Goal: Task Accomplishment & Management: Complete application form

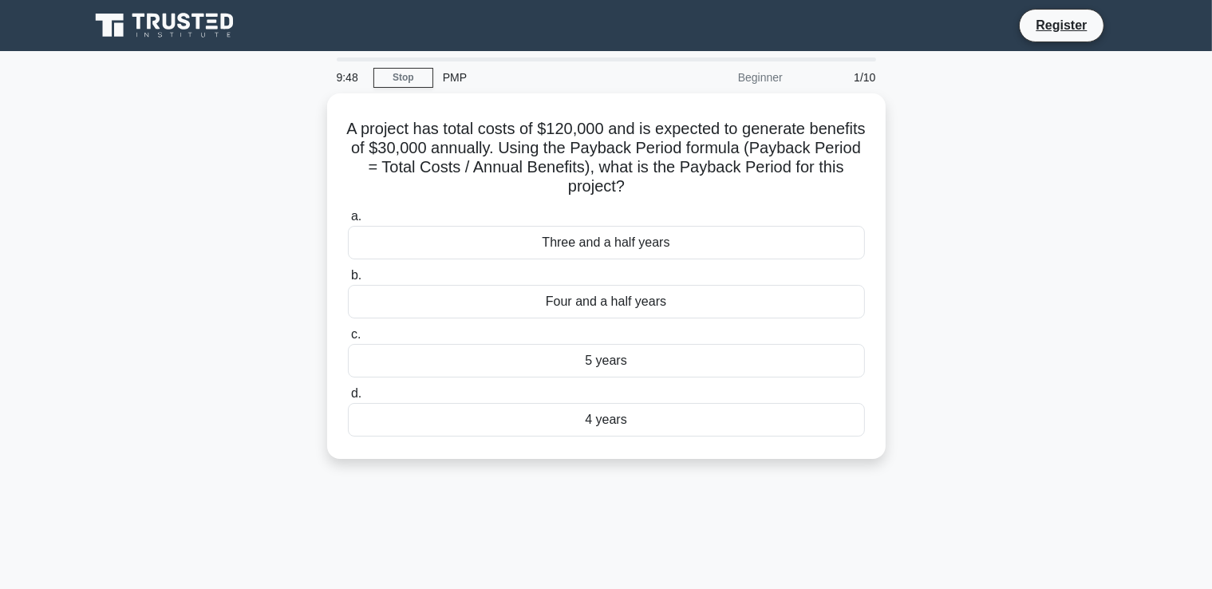
click at [903, 251] on div "A project has total costs of $120,000 and is expected to generate benefits of $…" at bounding box center [607, 285] width 1054 height 385
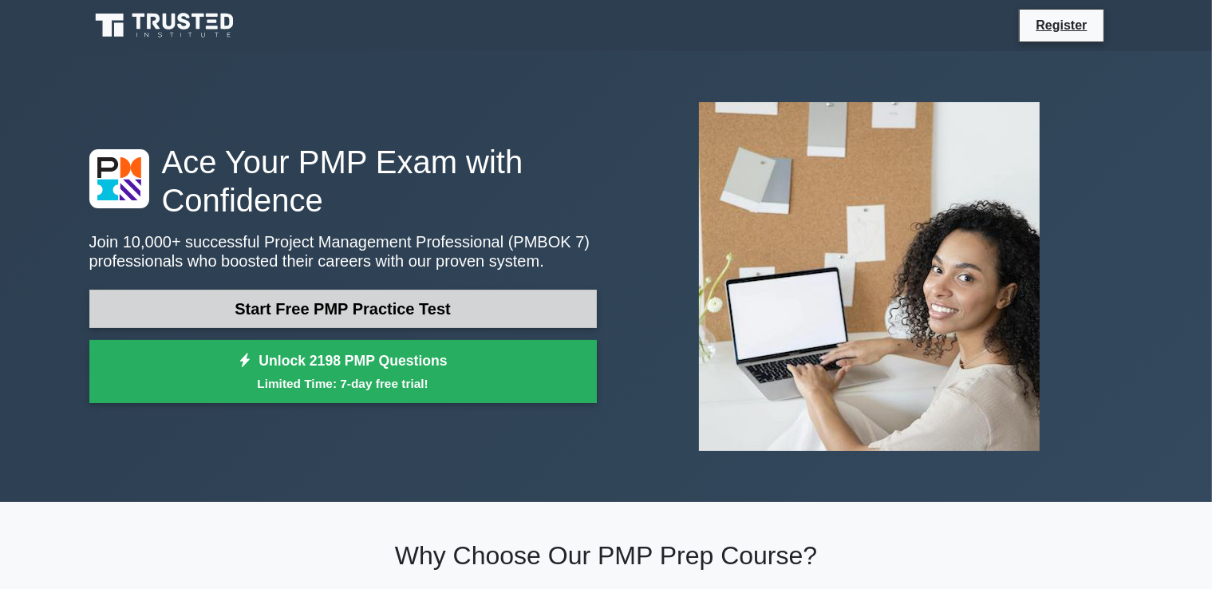
click at [462, 307] on link "Start Free PMP Practice Test" at bounding box center [343, 309] width 508 height 38
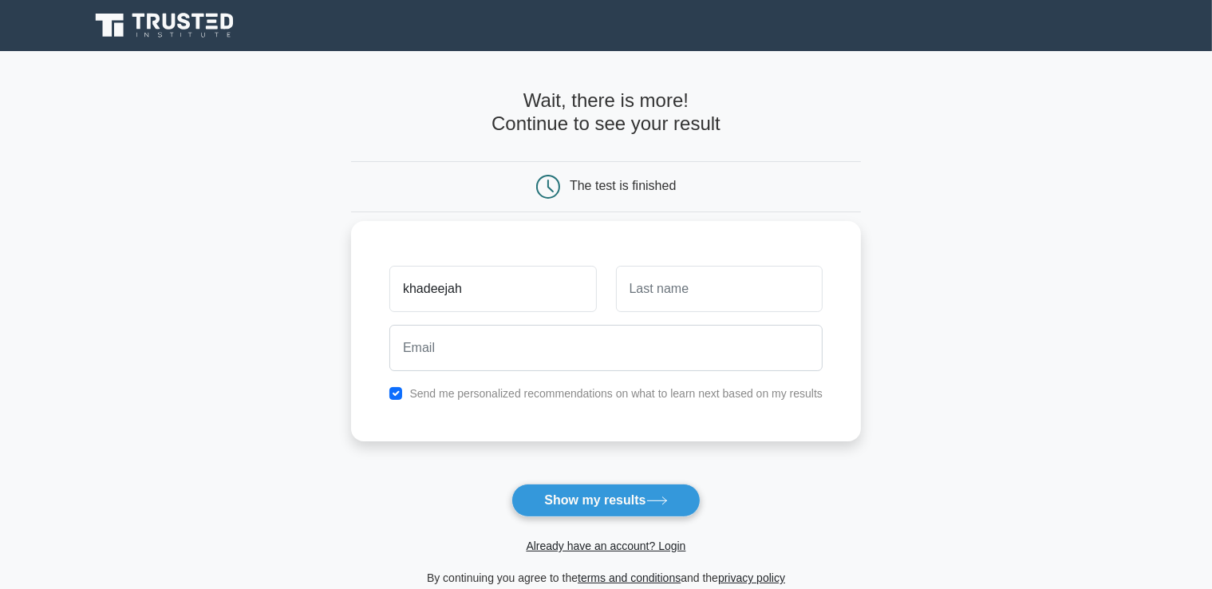
type input "khadeejah"
click at [659, 279] on input "text" at bounding box center [719, 289] width 207 height 46
type input "hazem"
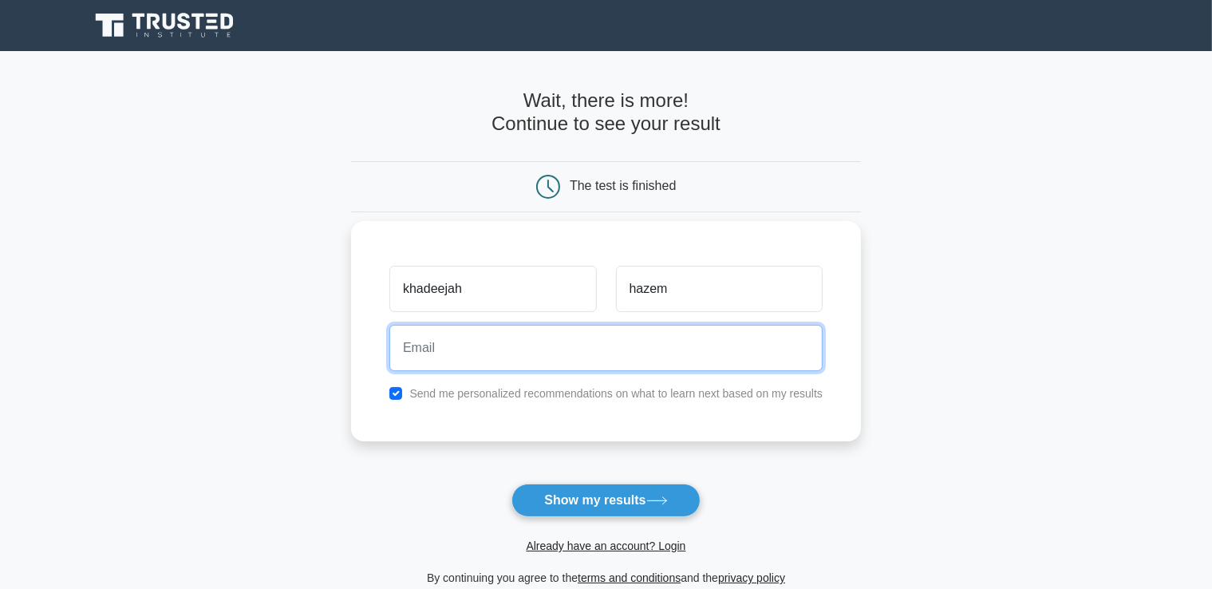
drag, startPoint x: 574, startPoint y: 345, endPoint x: 587, endPoint y: 330, distance: 20.4
click at [574, 345] on input "email" at bounding box center [606, 348] width 433 height 46
type input "[EMAIL_ADDRESS][DOMAIN_NAME]"
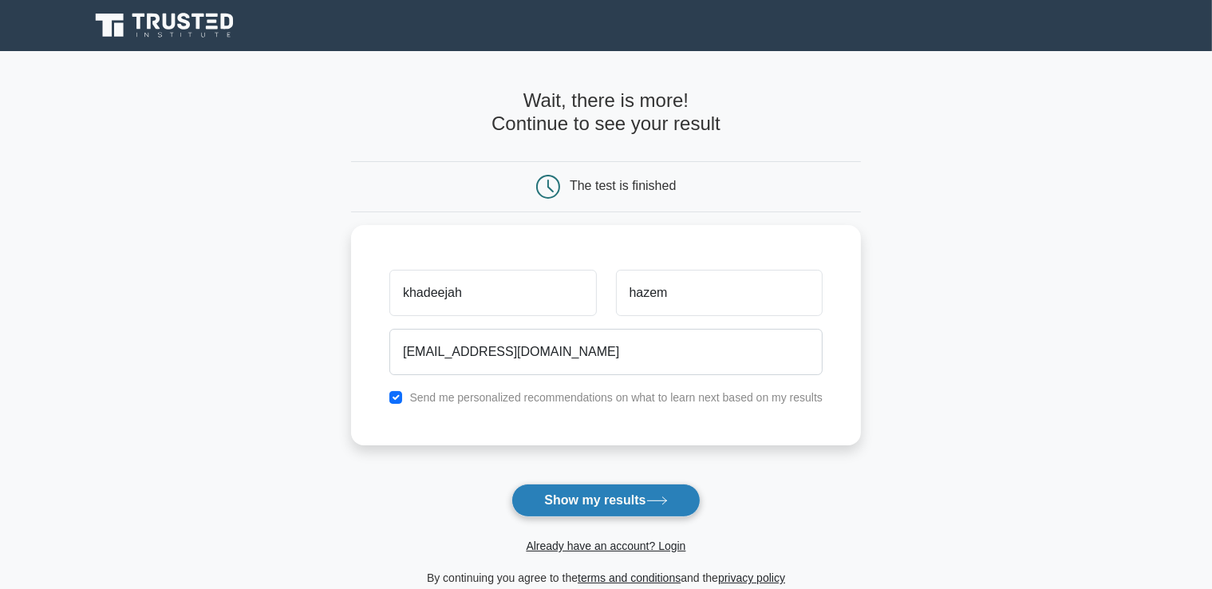
click at [601, 505] on button "Show my results" at bounding box center [606, 501] width 188 height 34
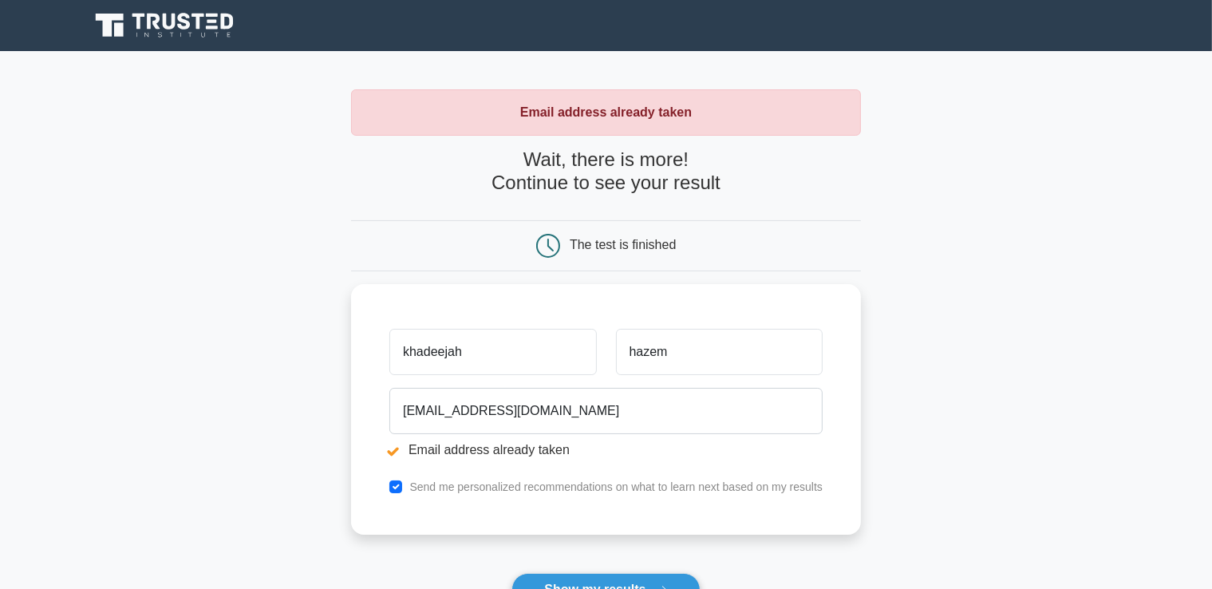
drag, startPoint x: 424, startPoint y: 344, endPoint x: 267, endPoint y: 361, distance: 157.3
click at [267, 361] on main "Email address already taken Wait, there is more! Continue to see your result Th…" at bounding box center [606, 383] width 1212 height 664
type input "dija"
click at [594, 578] on button "Show my results" at bounding box center [606, 590] width 188 height 34
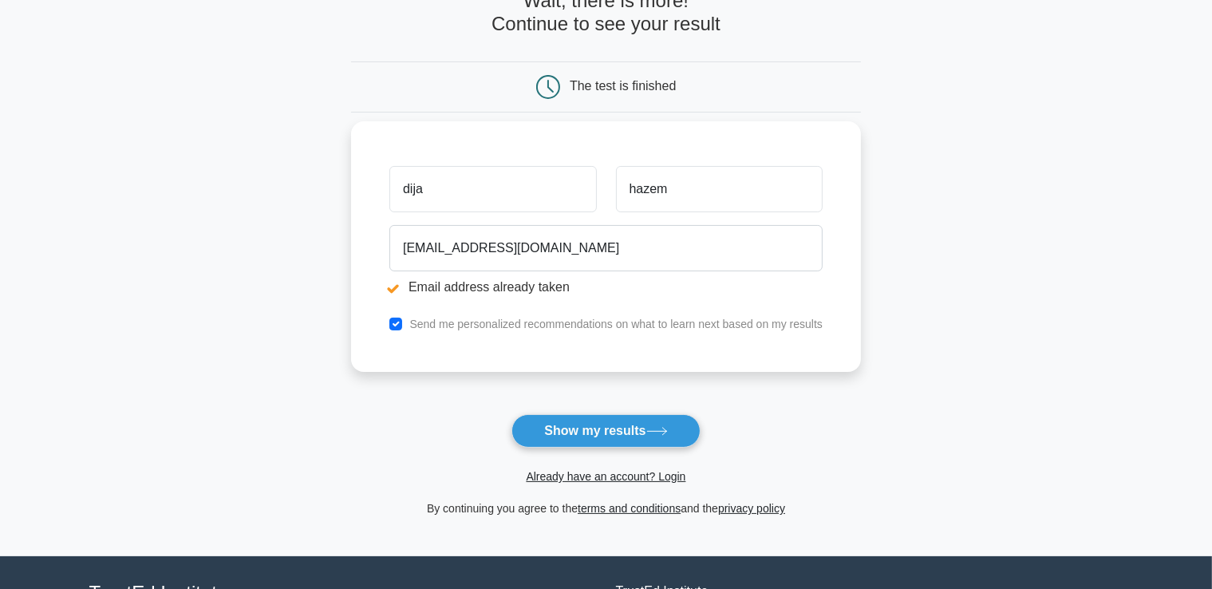
scroll to position [160, 0]
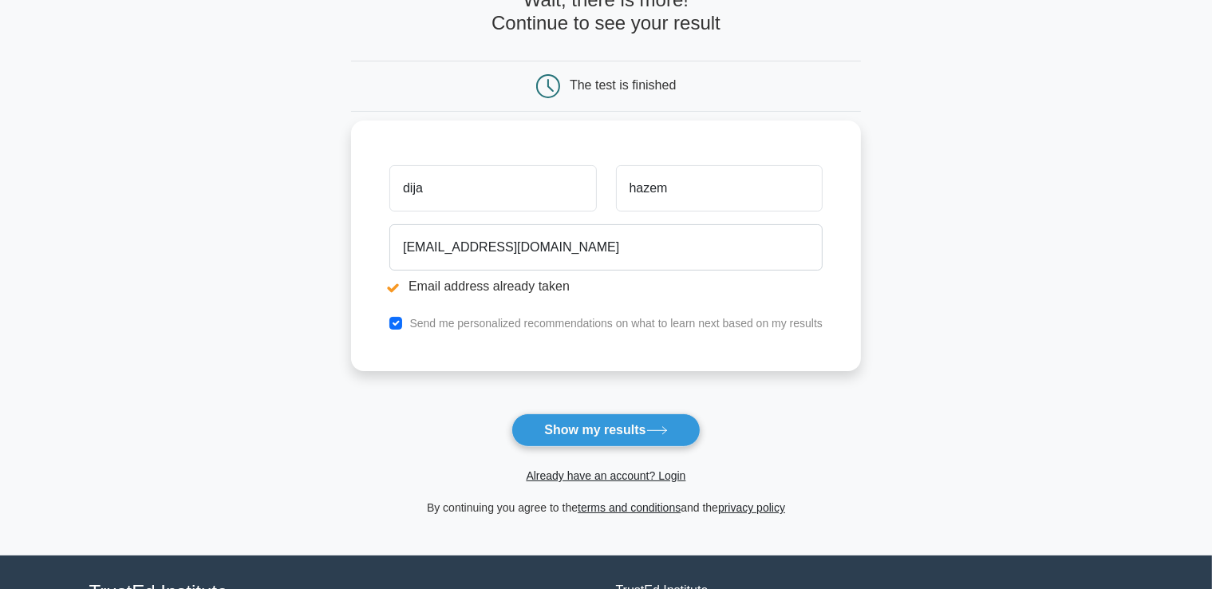
drag, startPoint x: 460, startPoint y: 180, endPoint x: 354, endPoint y: 199, distance: 107.9
click at [354, 199] on div "dija hazem khadijahazem123321@gmail.com Email address already taken Send me per…" at bounding box center [606, 246] width 510 height 251
type input "khadeeja98"
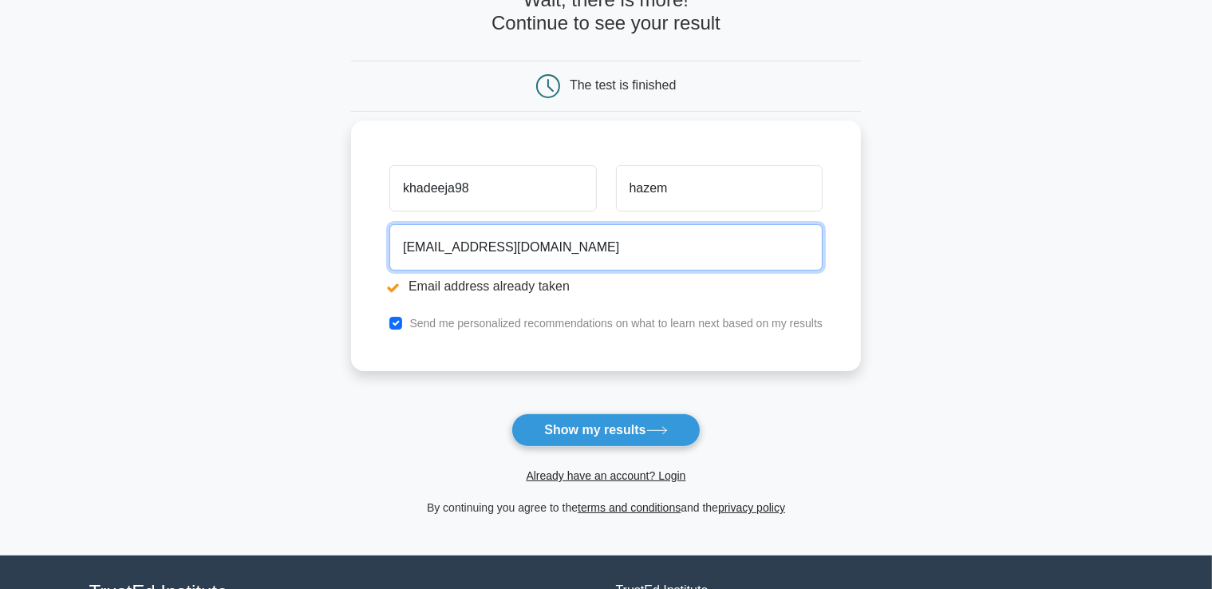
click at [463, 253] on input "khadijahazem123321@gmail.com" at bounding box center [606, 247] width 433 height 46
click at [517, 250] on input "khadijahazem123321@gmail.com" at bounding box center [606, 247] width 433 height 46
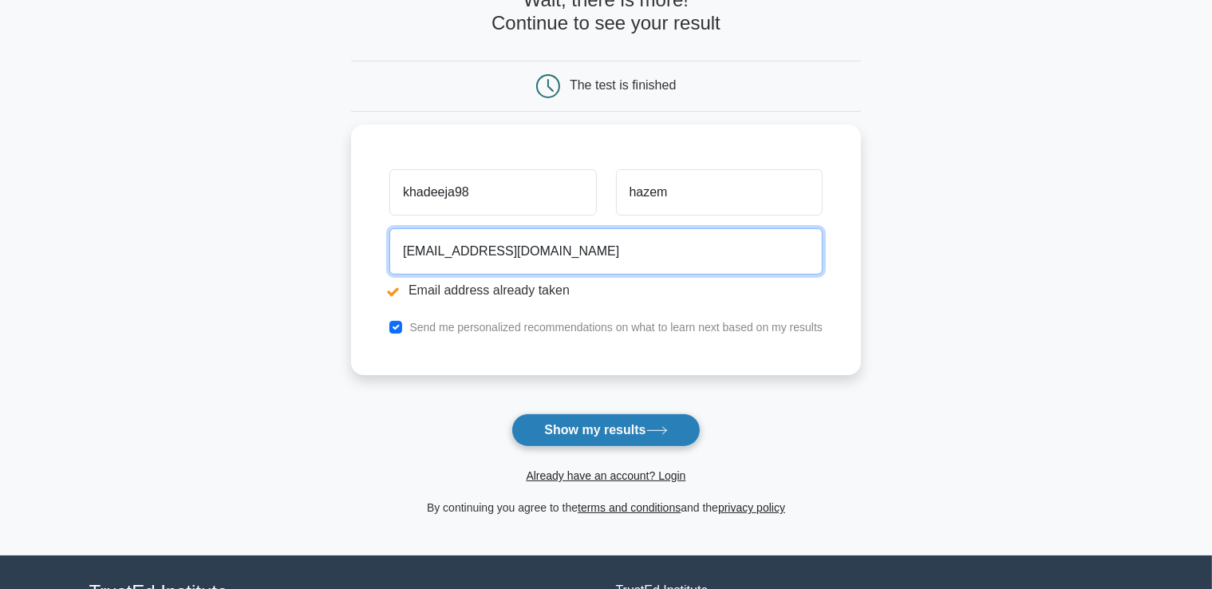
type input "khabbass.hazem@gmail.com"
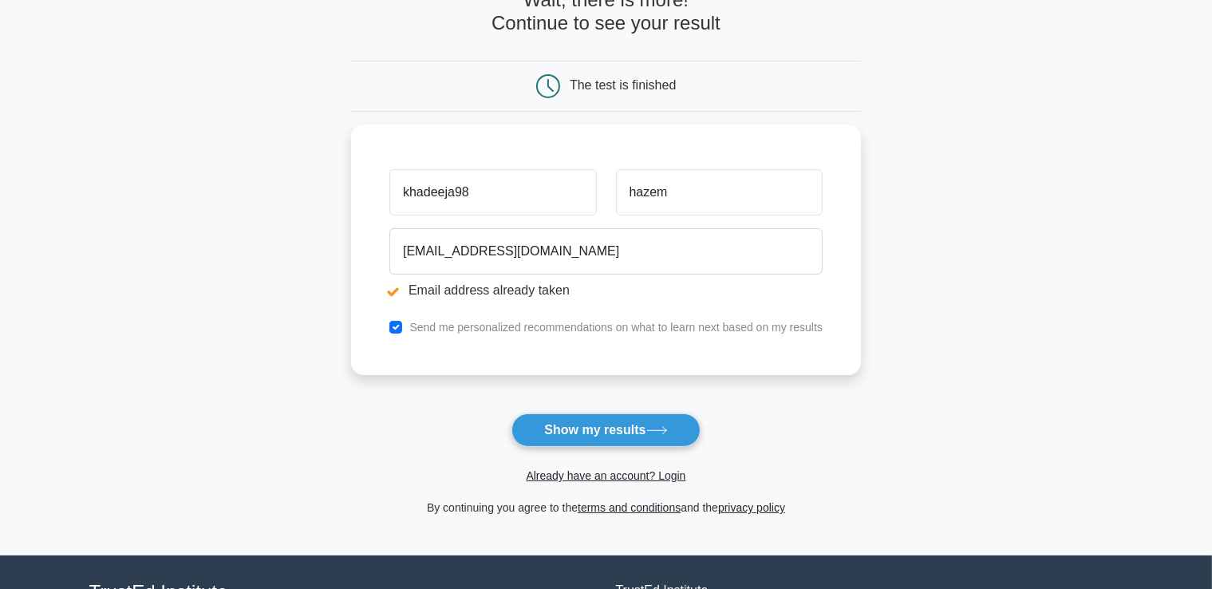
click at [606, 422] on button "Show my results" at bounding box center [606, 430] width 188 height 34
